Goal: Transaction & Acquisition: Purchase product/service

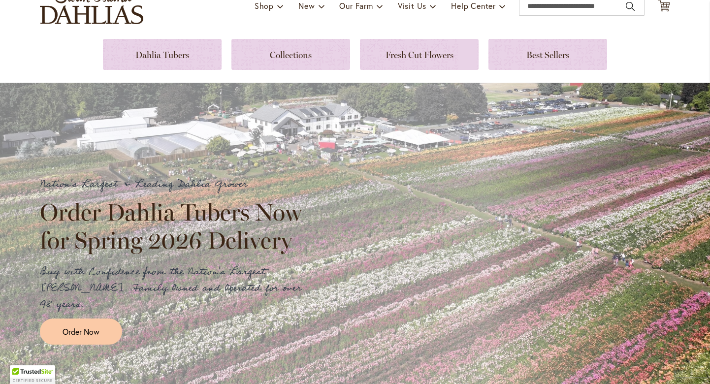
scroll to position [100, 0]
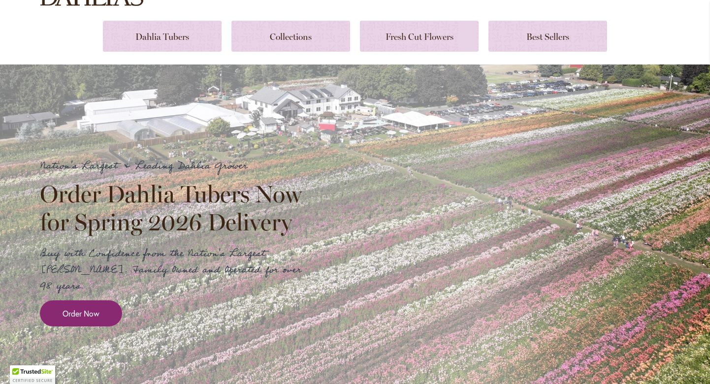
click at [95, 308] on span "Order Now" at bounding box center [81, 313] width 37 height 11
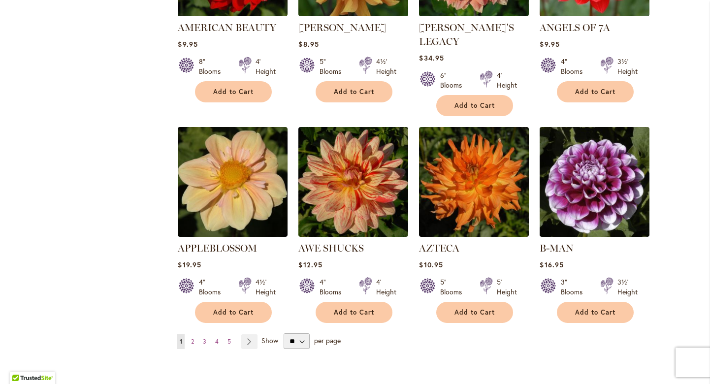
scroll to position [758, 0]
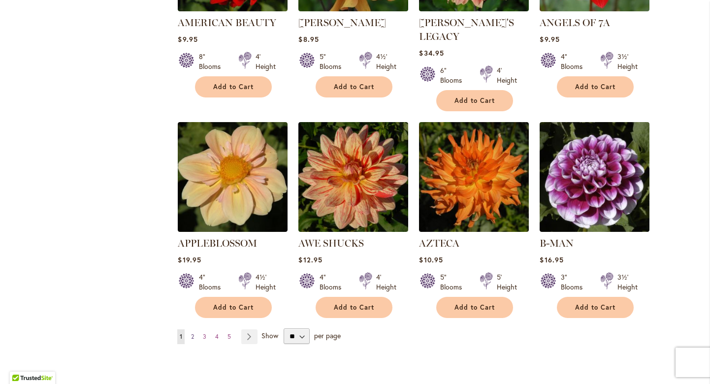
click at [192, 333] on span "2" at bounding box center [192, 336] width 3 height 7
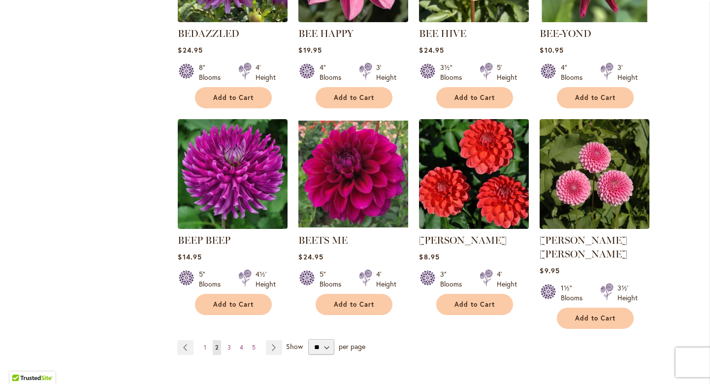
scroll to position [750, 0]
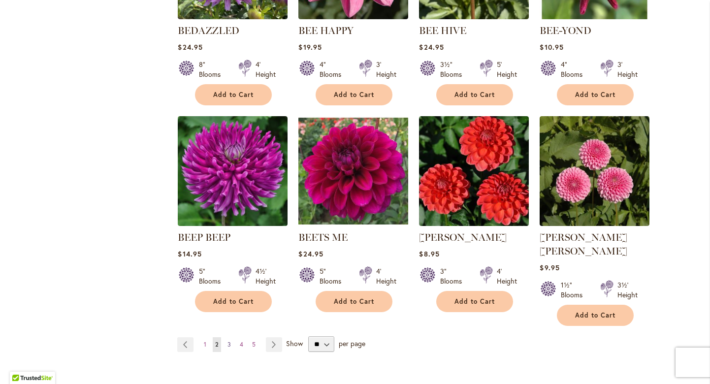
click at [226, 337] on link "Page 3" at bounding box center [229, 344] width 8 height 15
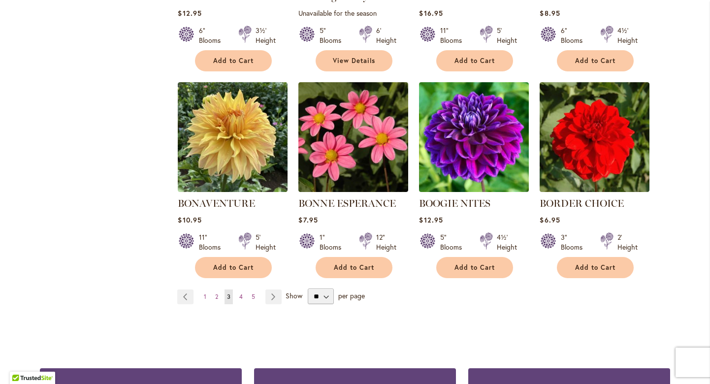
scroll to position [785, 0]
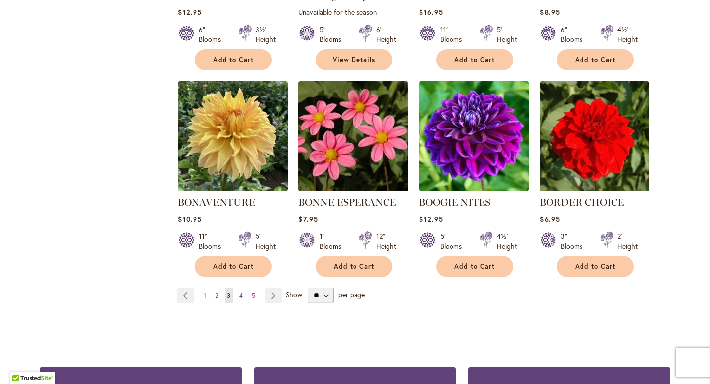
click at [242, 297] on span "4" at bounding box center [240, 295] width 3 height 7
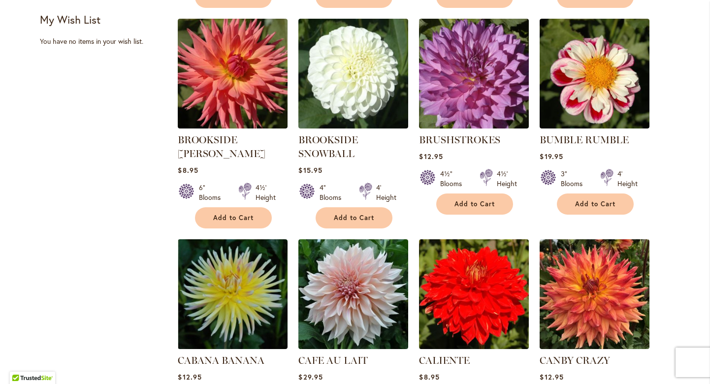
scroll to position [499, 0]
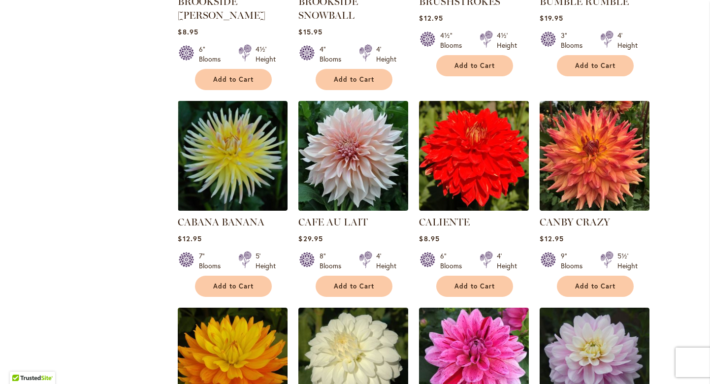
click at [242, 297] on li "CABANA BANANA Rating: 57% 2 Reviews $12.95 7" Blooms 5' Height Add to Cart" at bounding box center [232, 198] width 111 height 197
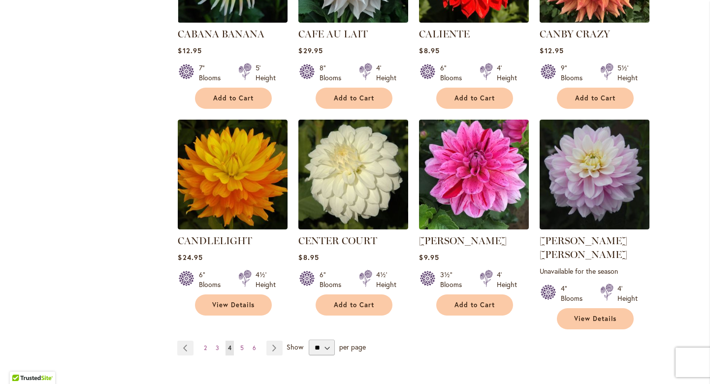
scroll to position [776, 0]
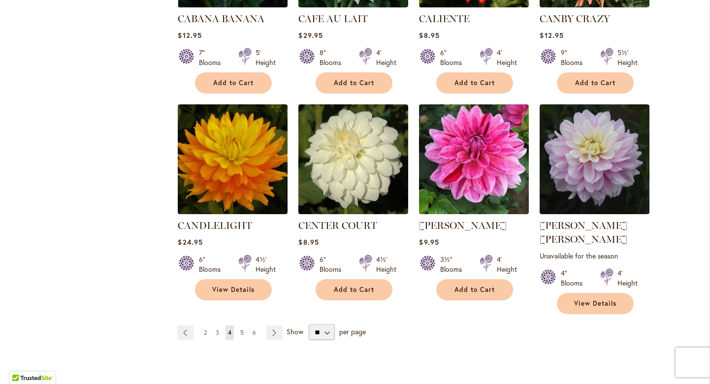
click at [241, 329] on span "5" at bounding box center [241, 332] width 3 height 7
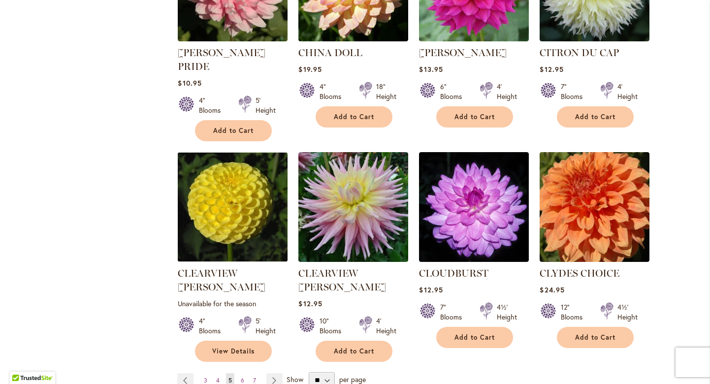
scroll to position [748, 0]
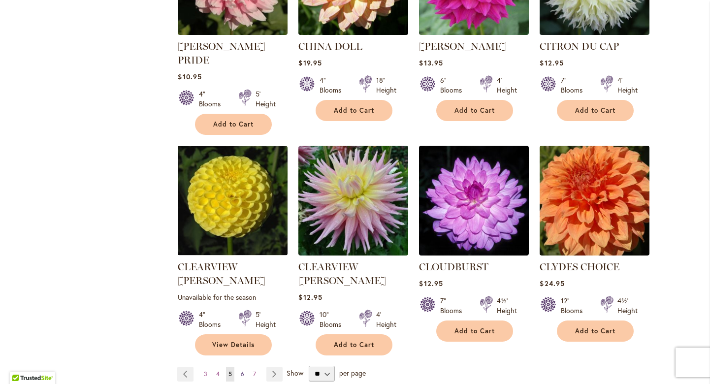
click at [241, 370] on span "6" at bounding box center [242, 373] width 3 height 7
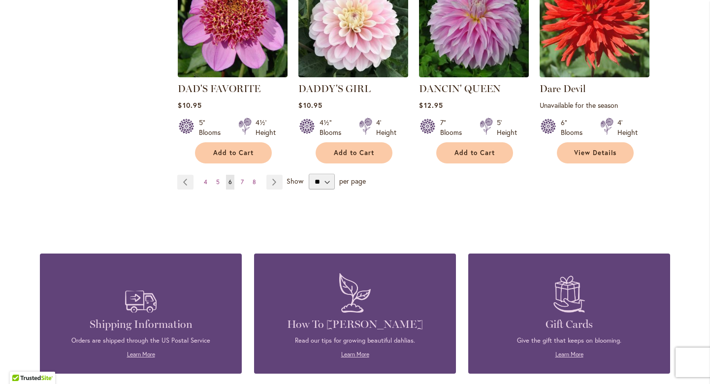
scroll to position [940, 0]
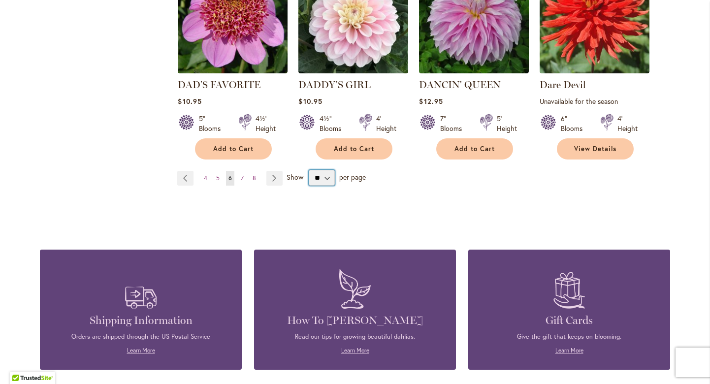
select select "**"
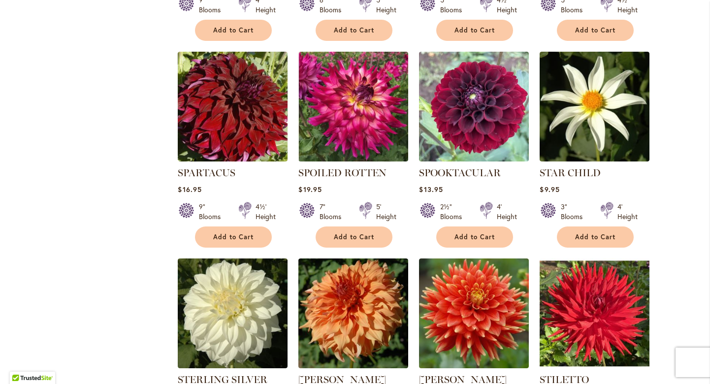
scroll to position [1879, 0]
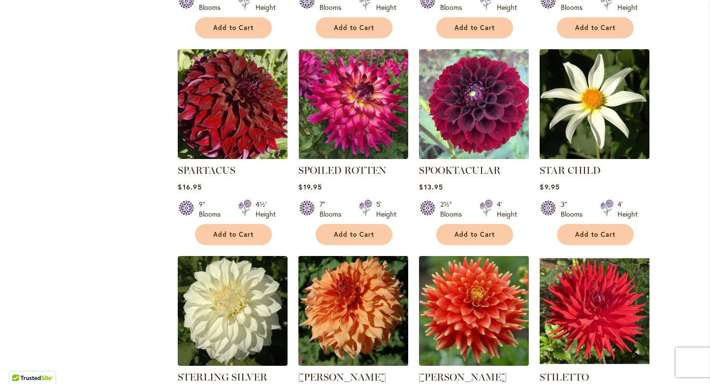
click at [464, 102] on img at bounding box center [474, 104] width 115 height 115
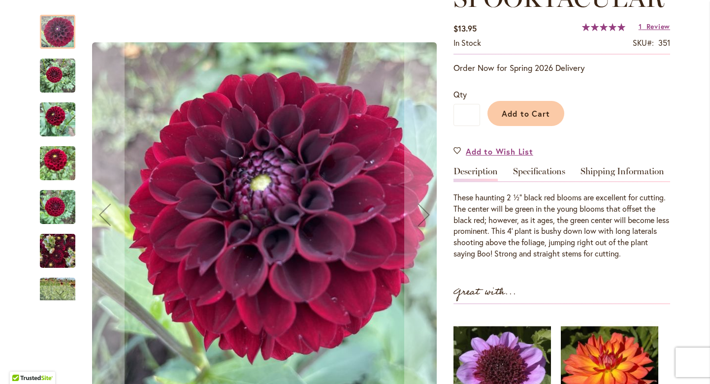
scroll to position [163, 0]
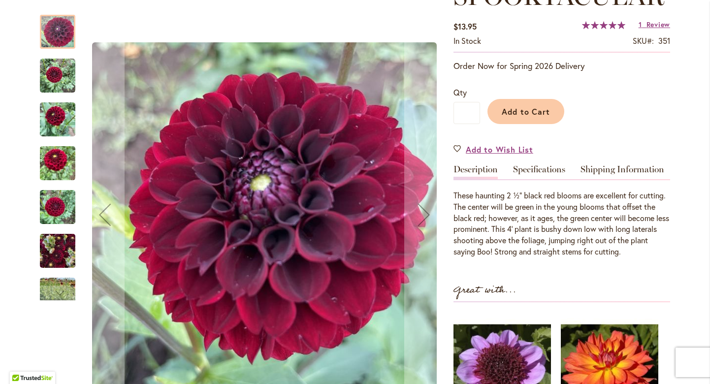
click at [49, 169] on img "Spooktacular" at bounding box center [57, 163] width 35 height 47
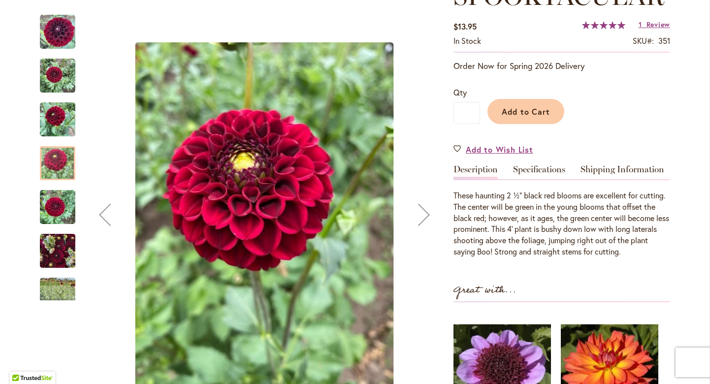
click at [57, 219] on img "Spooktacular" at bounding box center [57, 207] width 35 height 47
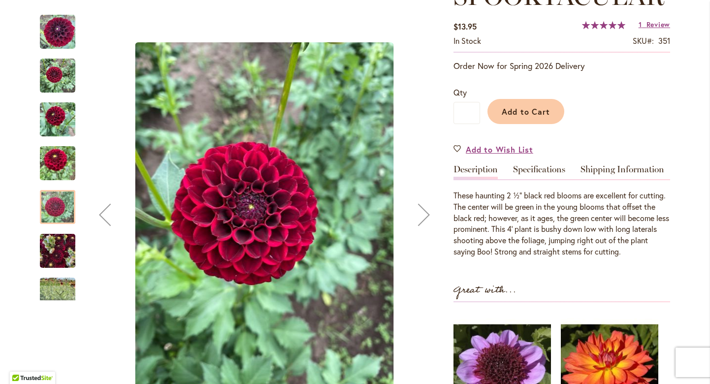
click at [59, 242] on img "Spooktacular" at bounding box center [57, 251] width 35 height 47
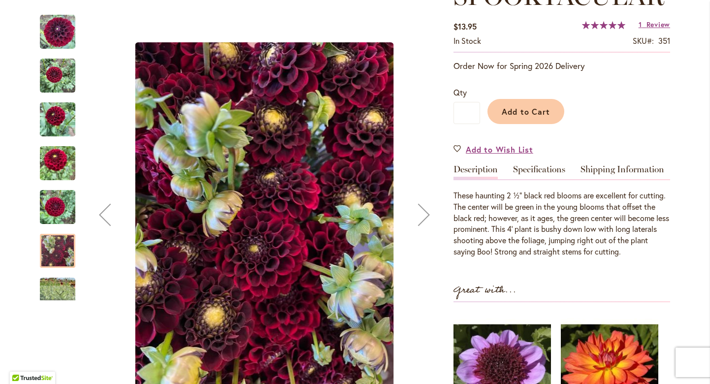
click at [59, 264] on div at bounding box center [57, 251] width 35 height 34
click at [56, 285] on img "Spooktacular" at bounding box center [57, 294] width 35 height 47
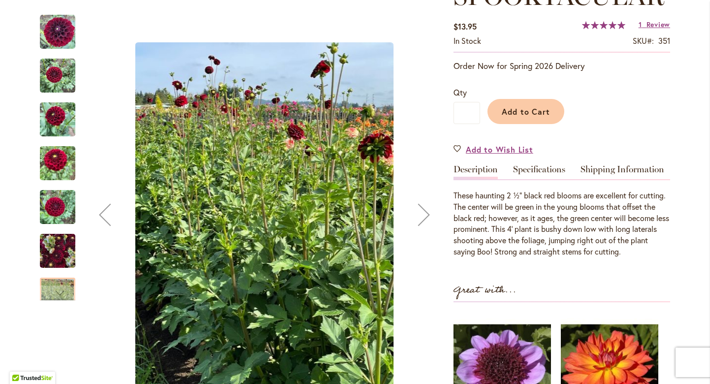
click at [53, 260] on img "Spooktacular" at bounding box center [57, 251] width 35 height 47
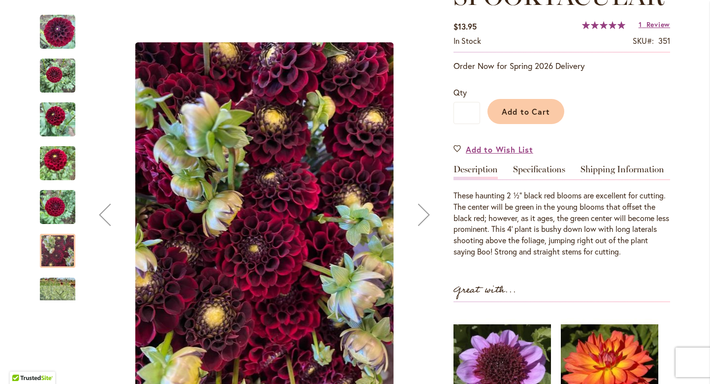
click at [50, 192] on img "Spooktacular" at bounding box center [57, 207] width 35 height 47
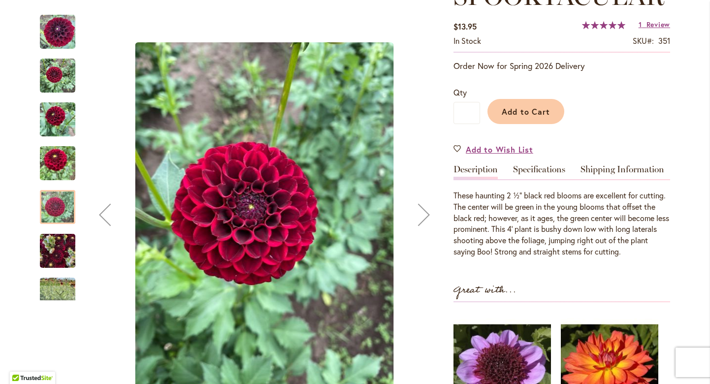
click at [59, 144] on div "Spooktacular" at bounding box center [62, 158] width 45 height 44
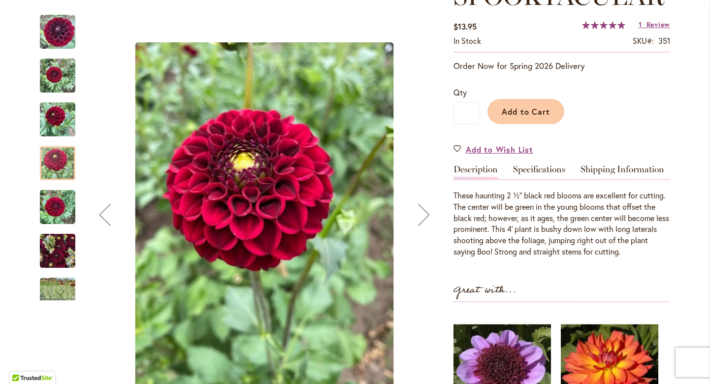
click at [53, 116] on img "Spooktacular" at bounding box center [57, 119] width 35 height 47
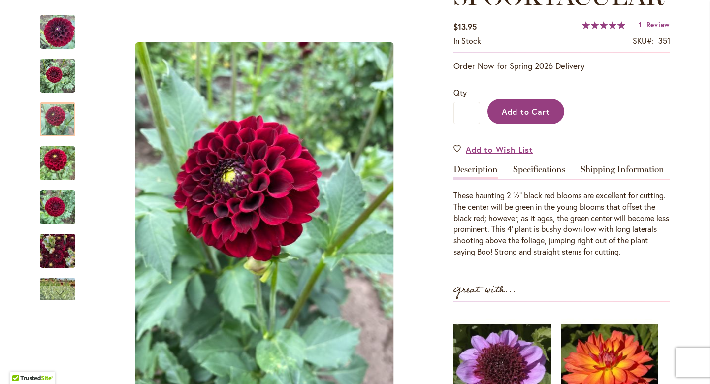
click at [506, 106] on span "Add to Cart" at bounding box center [526, 111] width 49 height 10
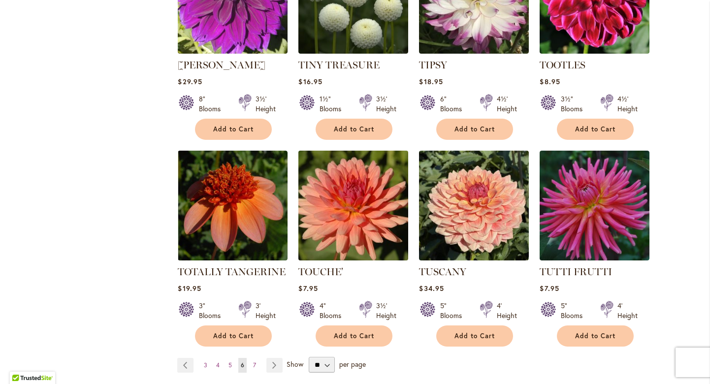
scroll to position [3283, 0]
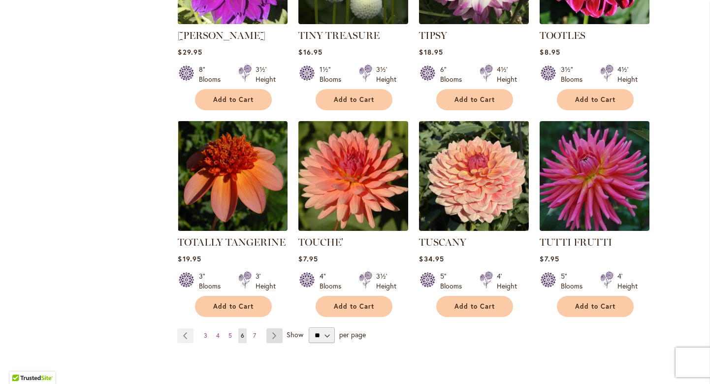
click at [272, 329] on link "Page Next" at bounding box center [274, 336] width 16 height 15
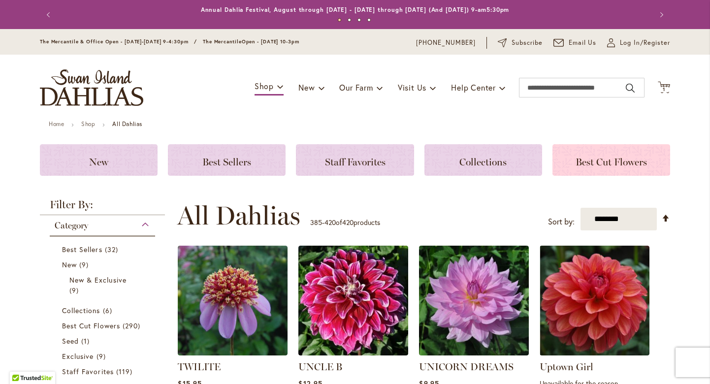
click at [600, 154] on div "Best Cut Flowers" at bounding box center [612, 160] width 118 height 32
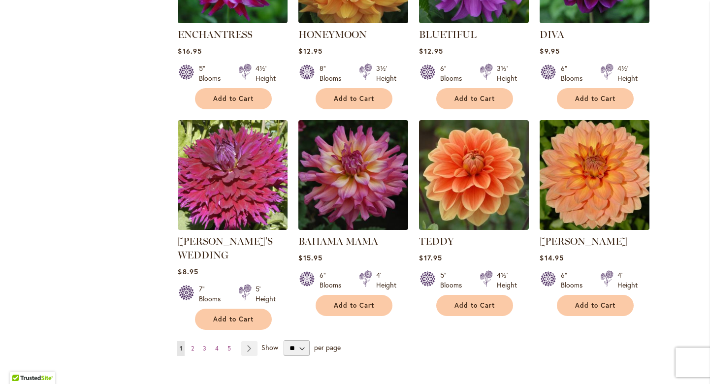
scroll to position [705, 0]
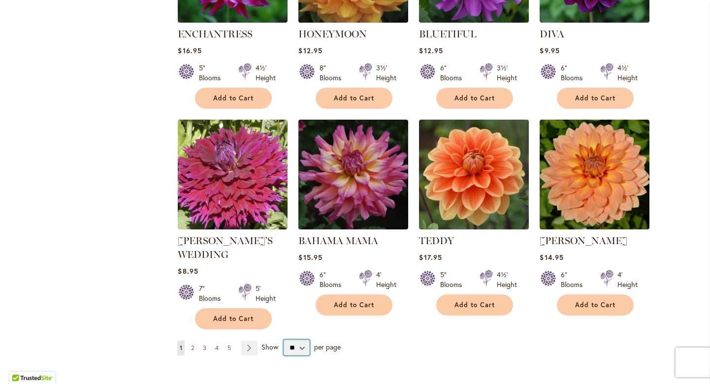
select select "**"
click at [253, 351] on link "Page Next" at bounding box center [249, 348] width 16 height 15
